Goal: Task Accomplishment & Management: Manage account settings

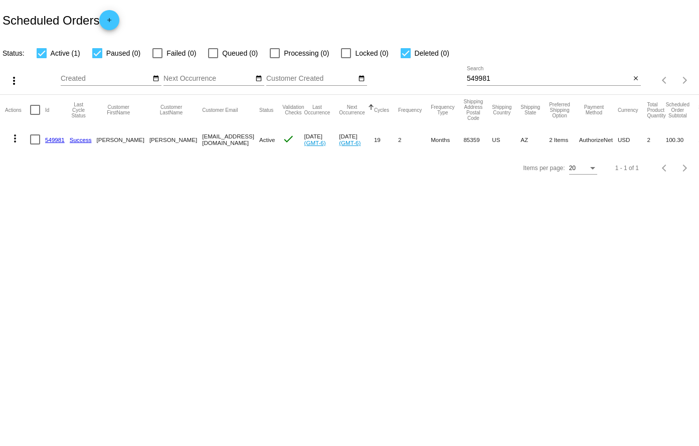
click at [55, 135] on mat-cell "549981" at bounding box center [57, 139] width 25 height 29
click at [54, 139] on link "549981" at bounding box center [55, 139] width 20 height 7
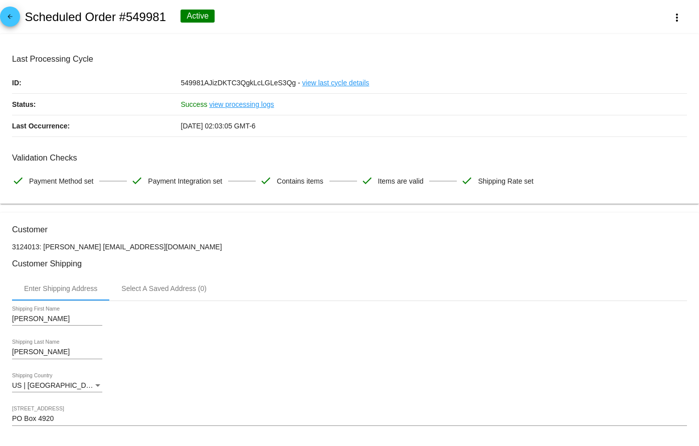
click at [6, 19] on mat-icon "arrow_back" at bounding box center [10, 19] width 12 height 12
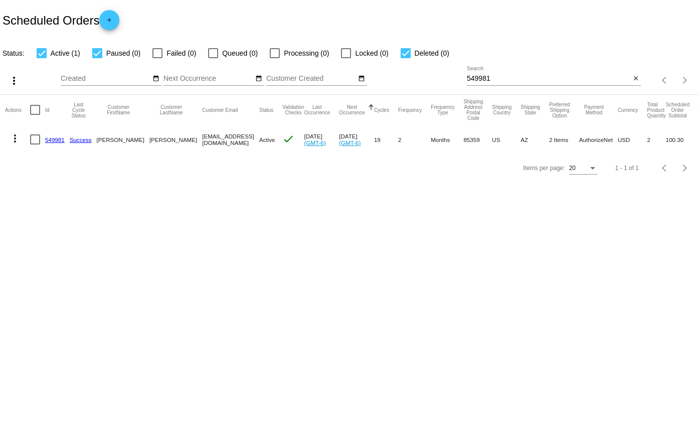
click at [525, 79] on input "549981" at bounding box center [548, 79] width 163 height 8
paste input "948100"
type input "948100"
click at [47, 137] on link "948100" at bounding box center [55, 140] width 20 height 7
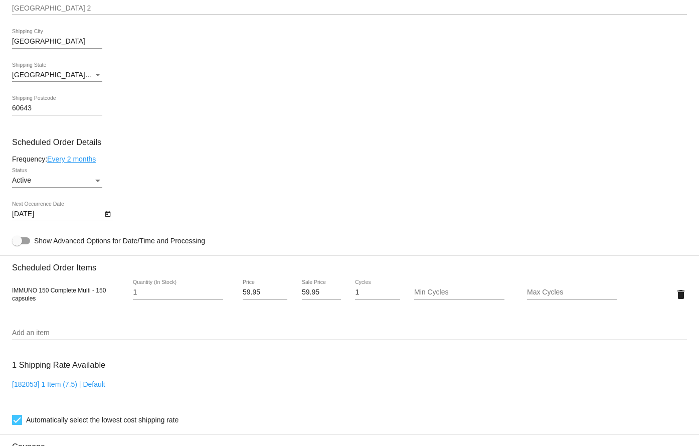
scroll to position [602, 0]
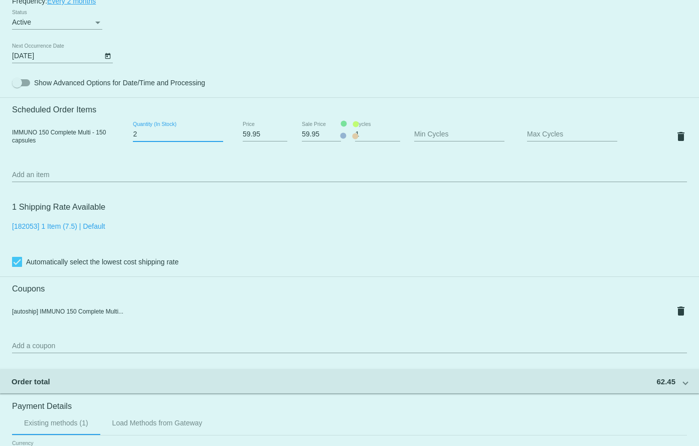
type input "2"
click at [219, 133] on input "2" at bounding box center [178, 134] width 90 height 8
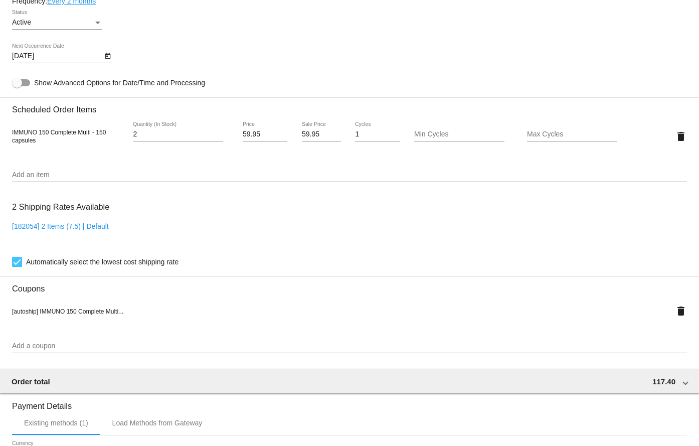
click at [264, 219] on div "2 Shipping Rates Available [182054] 2 Items (7.5) | Default Automatically selec…" at bounding box center [349, 232] width 675 height 72
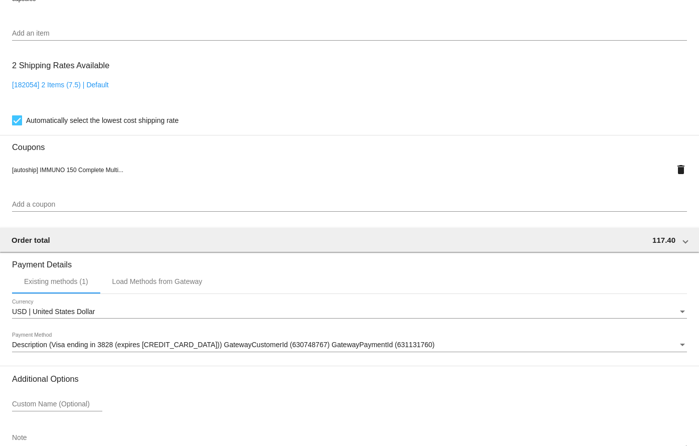
scroll to position [805, 0]
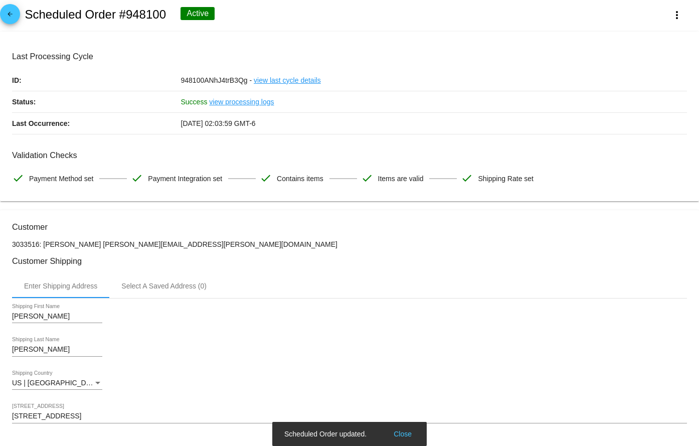
scroll to position [0, 0]
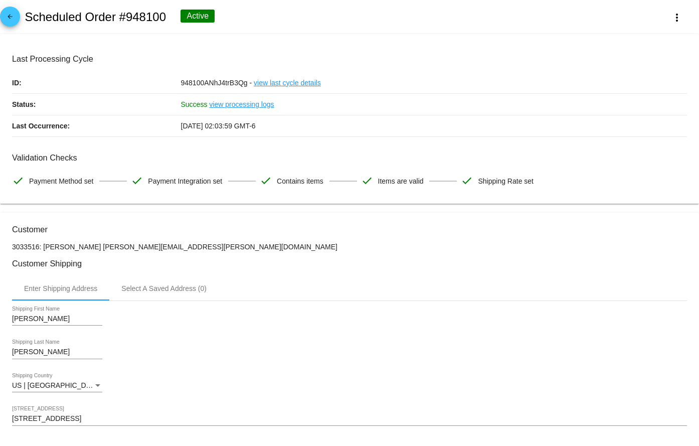
click at [14, 16] on mat-icon "arrow_back" at bounding box center [10, 19] width 12 height 12
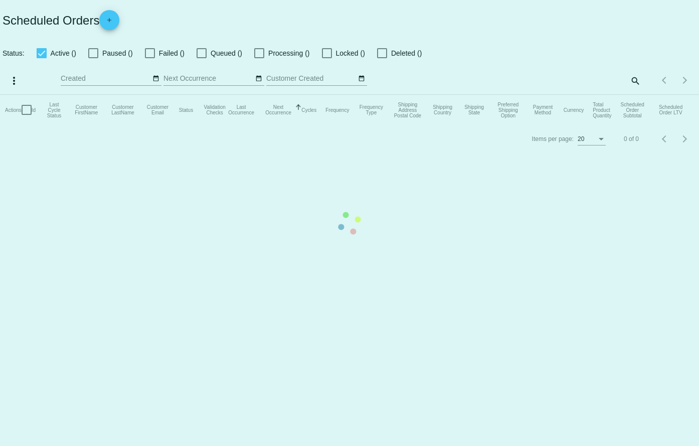
checkbox input "true"
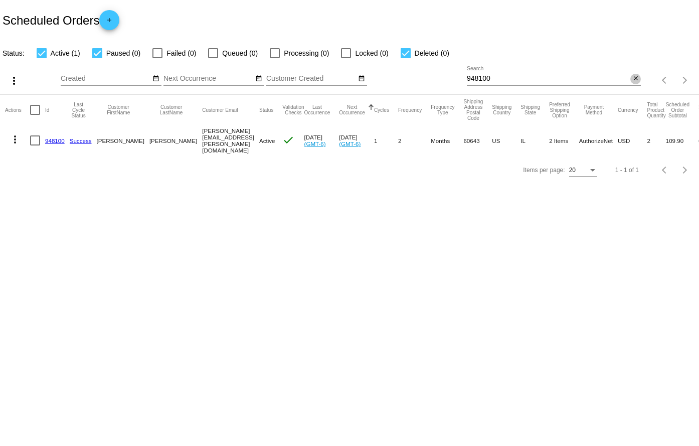
click at [636, 79] on mat-icon "close" at bounding box center [635, 79] width 7 height 8
